Goal: Task Accomplishment & Management: Manage account settings

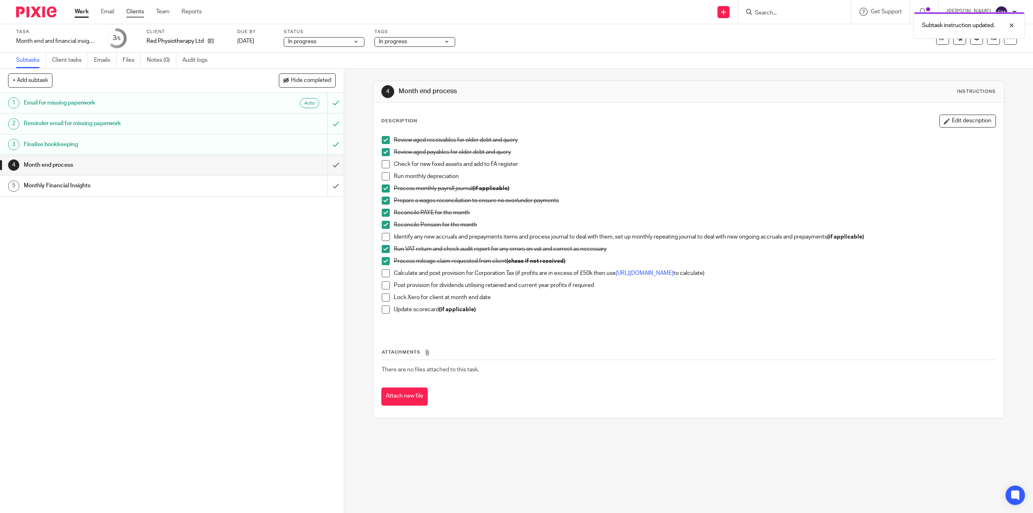
click at [139, 12] on link "Clients" at bounding box center [135, 12] width 18 height 8
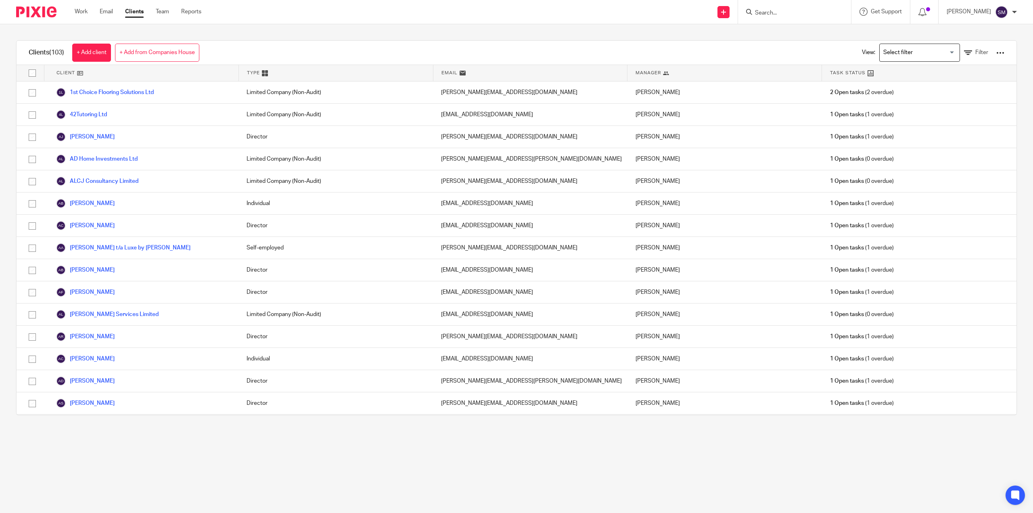
click at [754, 10] on input "Search" at bounding box center [790, 13] width 73 height 7
type input "red"
click at [802, 31] on link at bounding box center [813, 37] width 121 height 25
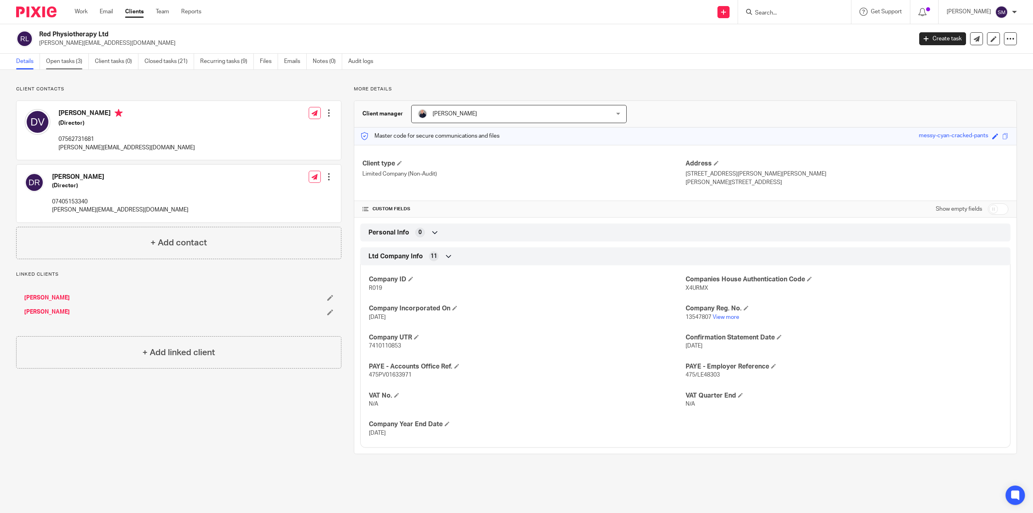
click at [71, 62] on link "Open tasks (3)" at bounding box center [67, 62] width 43 height 16
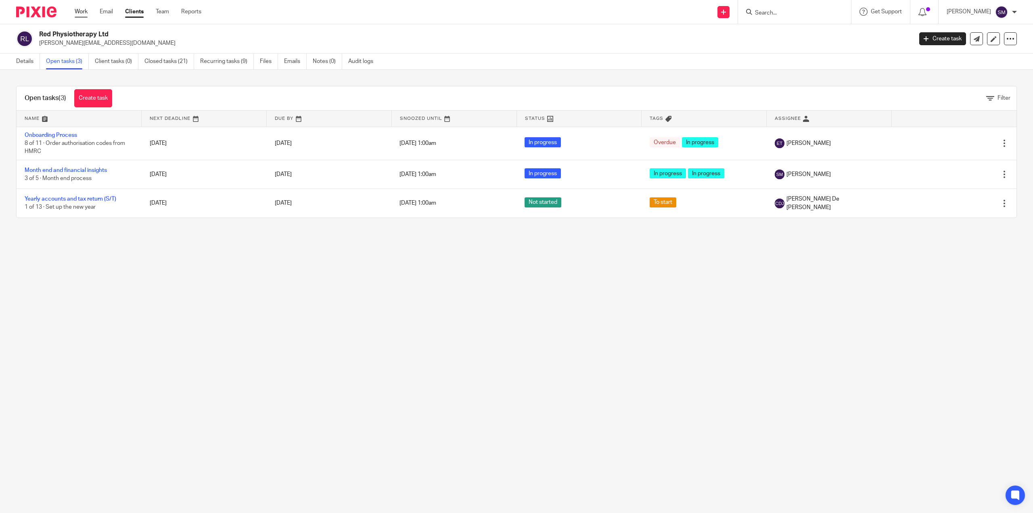
click at [76, 14] on link "Work" at bounding box center [81, 12] width 13 height 8
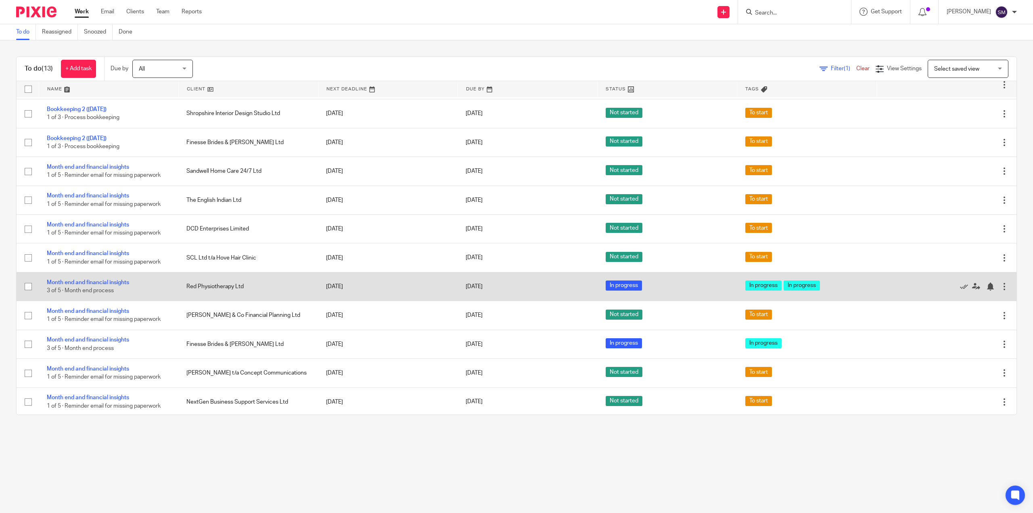
scroll to position [57, 0]
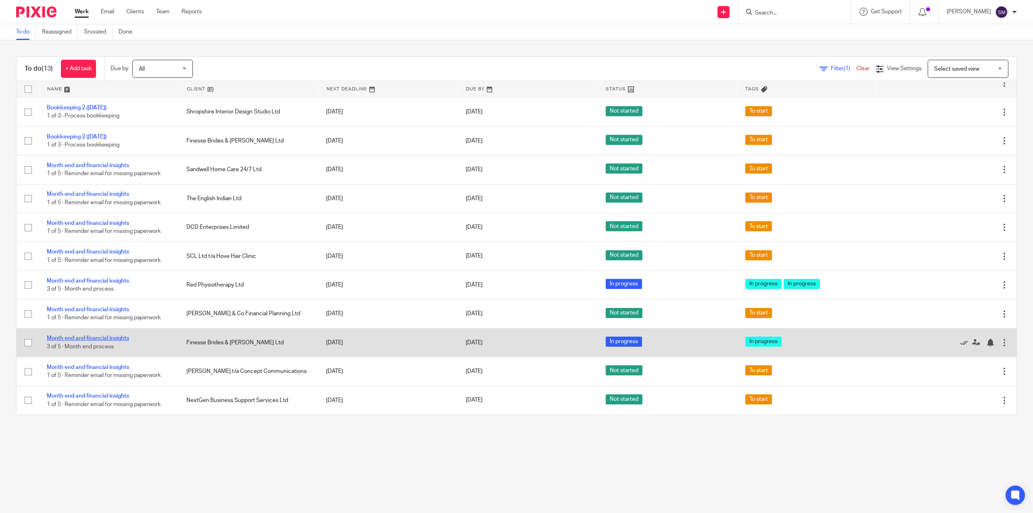
drag, startPoint x: 100, startPoint y: 341, endPoint x: 91, endPoint y: 339, distance: 9.7
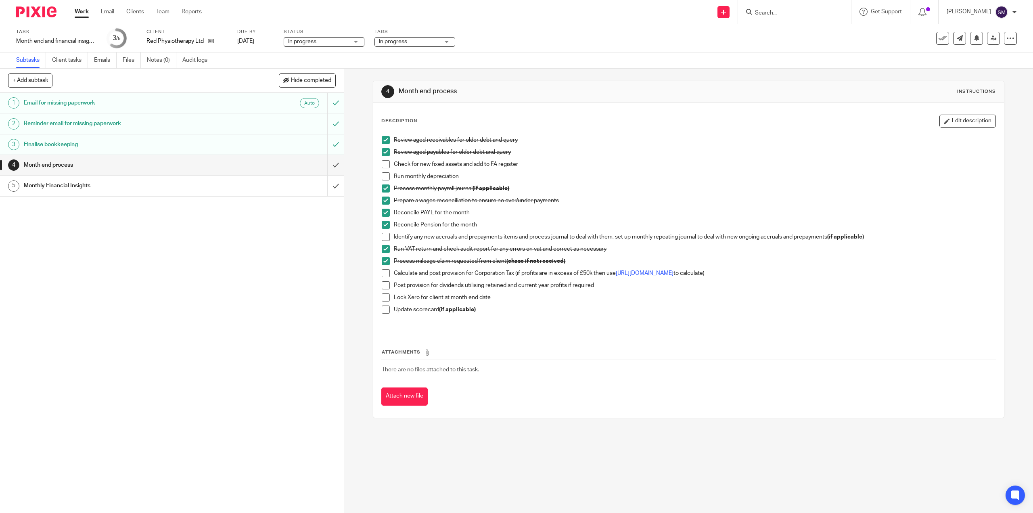
click at [383, 274] on span at bounding box center [386, 273] width 8 height 8
click at [384, 286] on span at bounding box center [386, 285] width 8 height 8
click at [383, 301] on span at bounding box center [386, 297] width 8 height 8
click at [382, 309] on span at bounding box center [386, 310] width 8 height 8
click at [379, 235] on div "Review aged receivables for older debt and query Review aged payables for older…" at bounding box center [689, 232] width 622 height 200
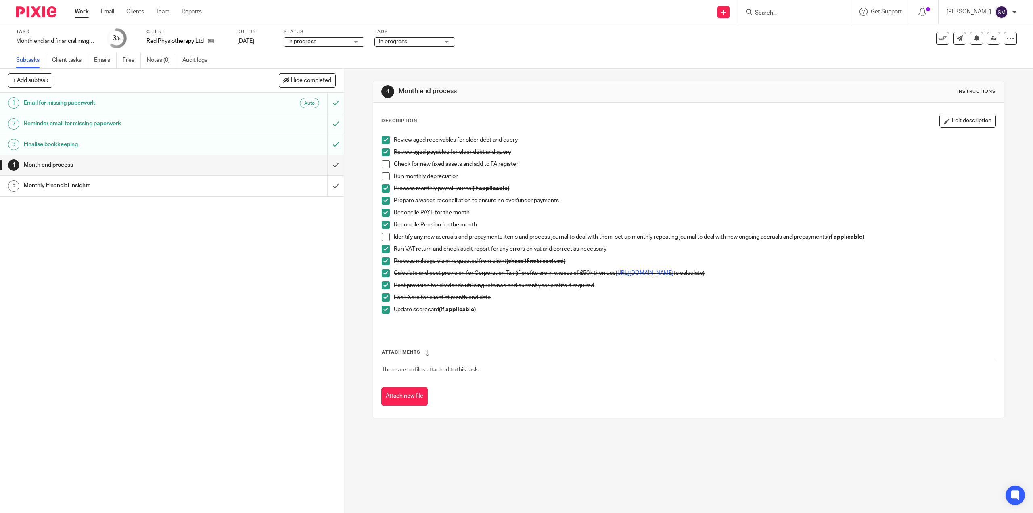
click at [379, 238] on div "Review aged receivables for older debt and query Review aged payables for older…" at bounding box center [689, 232] width 622 height 200
click at [382, 237] on span at bounding box center [386, 237] width 8 height 8
click at [385, 283] on span at bounding box center [386, 285] width 8 height 8
click at [383, 273] on span at bounding box center [386, 273] width 8 height 8
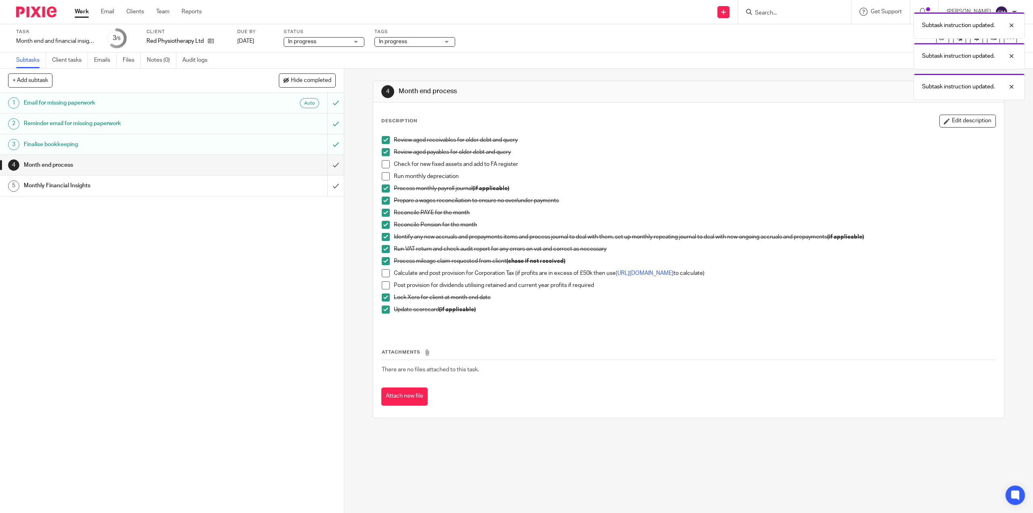
click at [768, 321] on p at bounding box center [689, 322] width 614 height 8
click at [323, 168] on input "submit" at bounding box center [172, 165] width 344 height 20
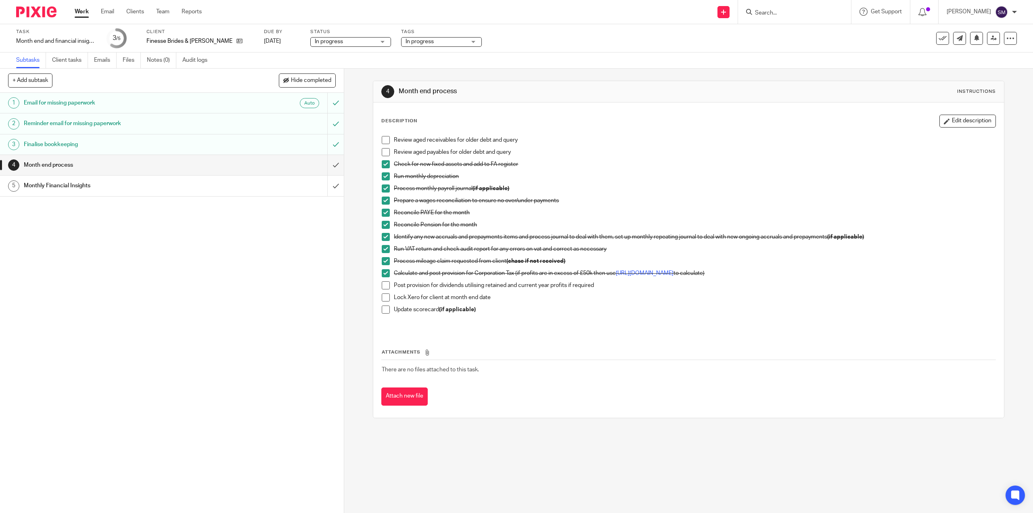
click at [386, 289] on span at bounding box center [386, 285] width 8 height 8
click at [383, 289] on li "Post provision for dividends utilising retained and current year profits if req…" at bounding box center [689, 287] width 614 height 12
click at [383, 286] on span at bounding box center [386, 285] width 8 height 8
click at [385, 286] on span at bounding box center [386, 285] width 8 height 8
click at [383, 287] on span at bounding box center [386, 285] width 8 height 8
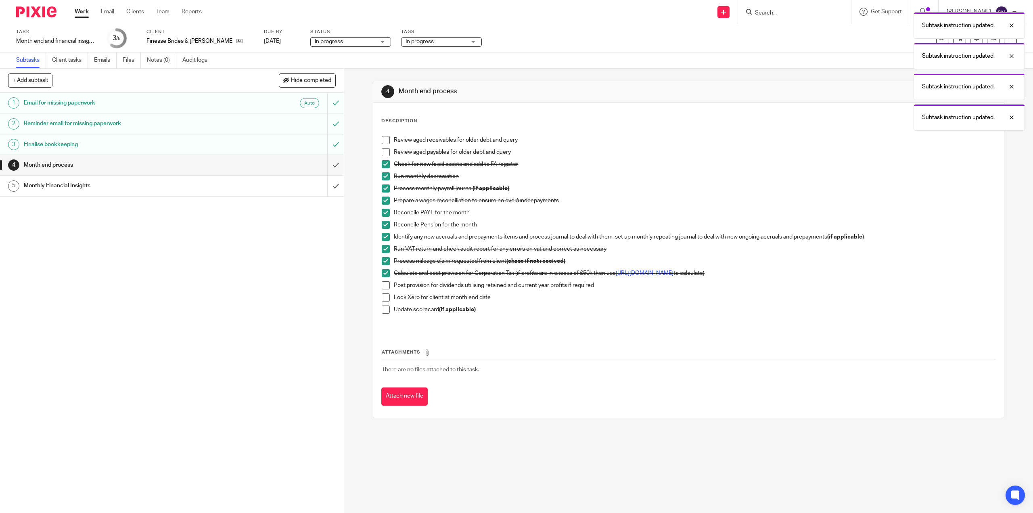
click at [384, 275] on span at bounding box center [386, 273] width 8 height 8
click at [383, 302] on li "Lock Xero for client at month end date" at bounding box center [689, 299] width 614 height 12
click at [379, 296] on div "Review aged receivables for older debt and query Review aged payables for older…" at bounding box center [689, 232] width 622 height 200
click at [382, 301] on span at bounding box center [386, 297] width 8 height 8
click at [382, 313] on span at bounding box center [386, 310] width 8 height 8
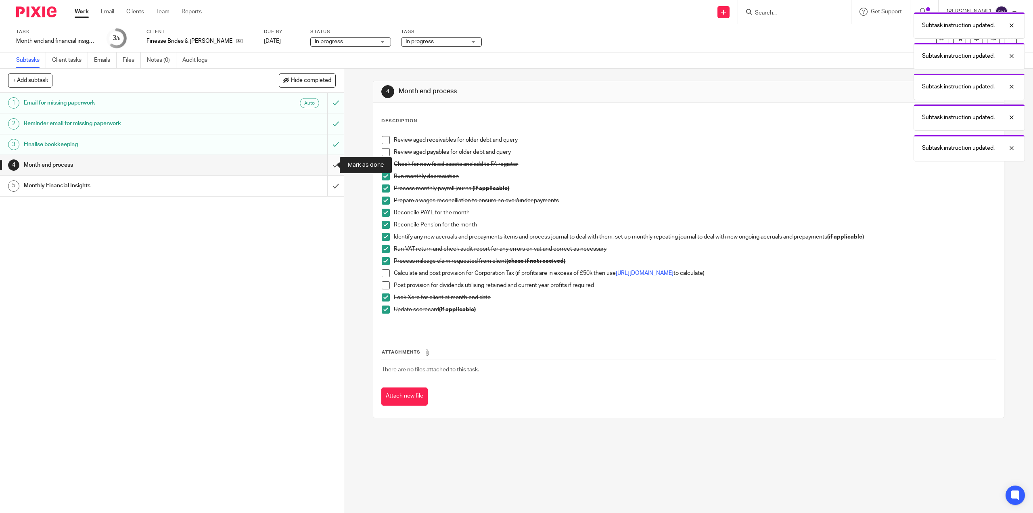
click at [324, 165] on input "submit" at bounding box center [172, 165] width 344 height 20
